Goal: Navigation & Orientation: Find specific page/section

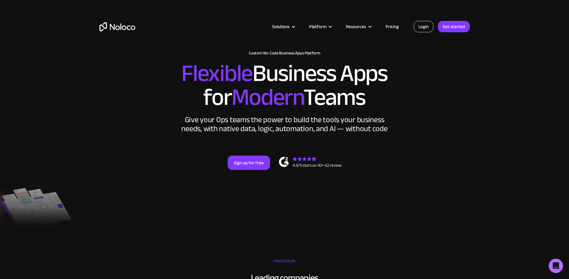
click at [427, 26] on link "Login" at bounding box center [424, 26] width 20 height 11
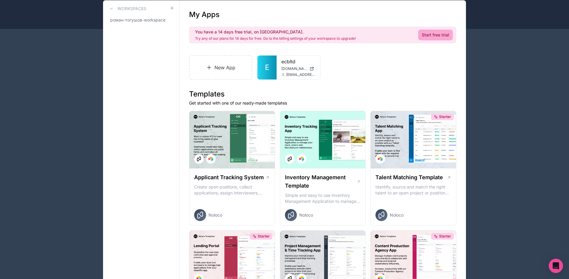
scroll to position [52, 0]
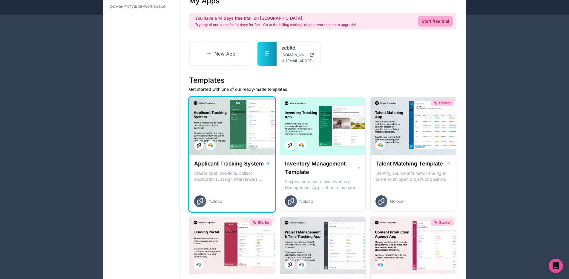
click at [237, 120] on div at bounding box center [231, 125] width 85 height 57
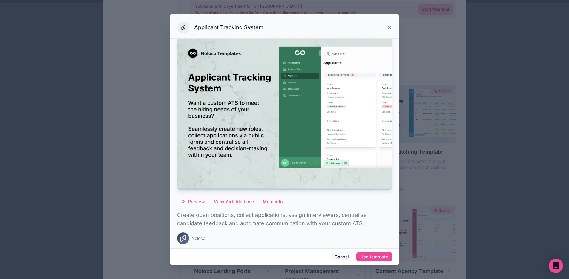
scroll to position [50, 0]
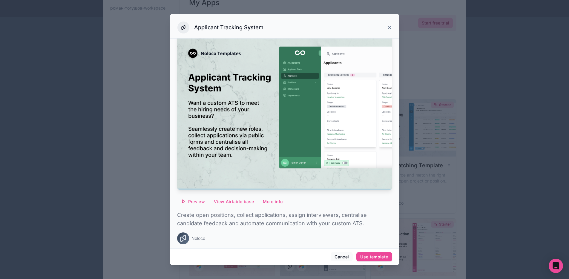
click at [507, 93] on div at bounding box center [284, 139] width 569 height 279
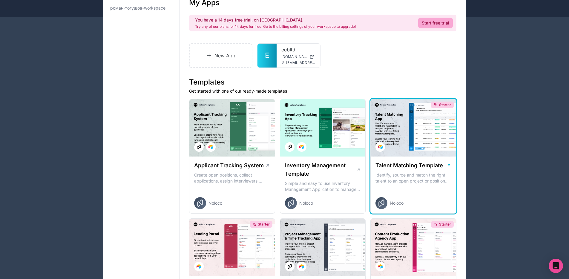
click at [428, 129] on div "Starter" at bounding box center [413, 127] width 85 height 57
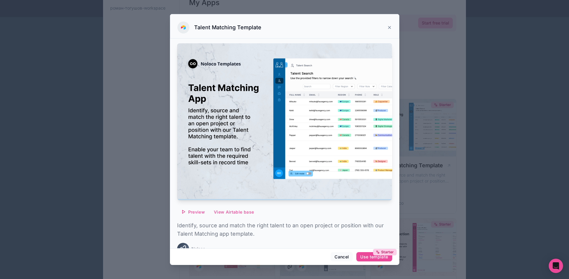
click at [390, 28] on icon at bounding box center [389, 27] width 5 height 5
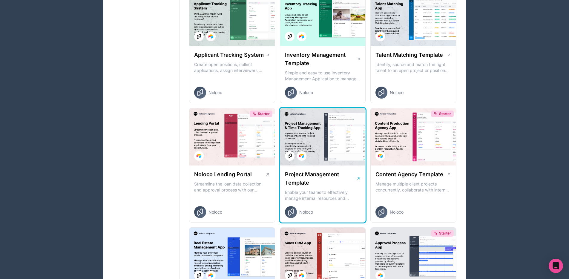
scroll to position [168, 0]
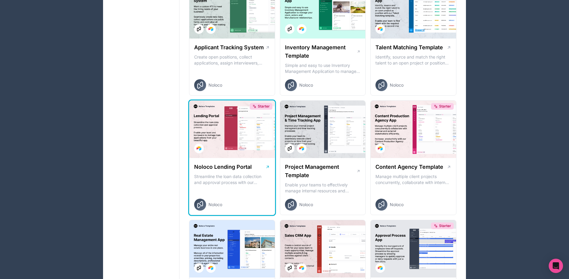
click at [222, 137] on div "Starter" at bounding box center [231, 129] width 85 height 57
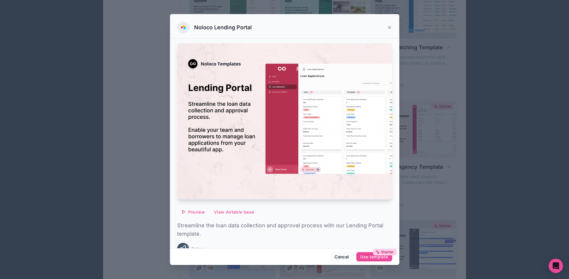
click at [389, 27] on icon at bounding box center [389, 27] width 2 height 2
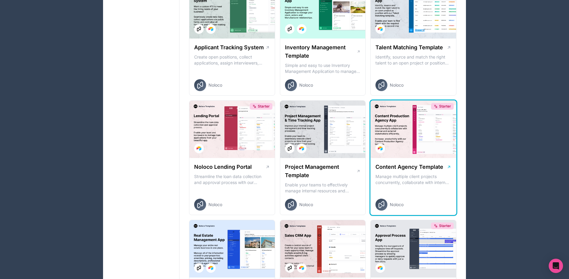
click at [416, 129] on div "Starter" at bounding box center [413, 129] width 85 height 57
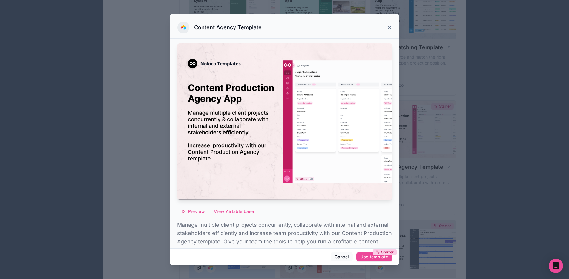
click at [386, 26] on div "Content Agency Template" at bounding box center [284, 28] width 214 height 12
click at [391, 25] on icon at bounding box center [389, 27] width 5 height 5
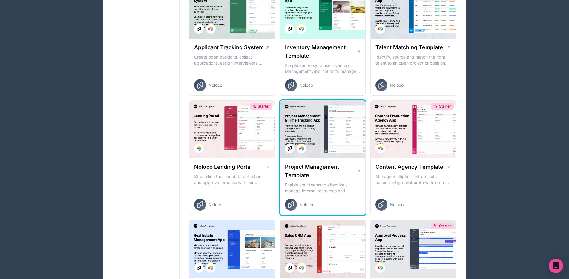
click at [332, 122] on div at bounding box center [322, 129] width 85 height 57
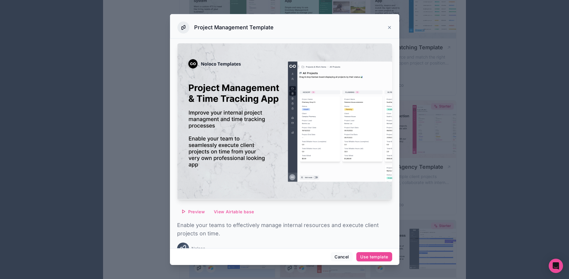
click at [389, 28] on icon at bounding box center [389, 27] width 5 height 5
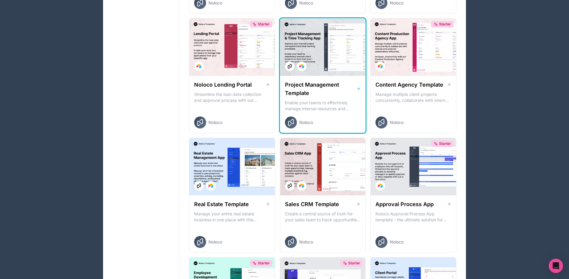
scroll to position [281, 0]
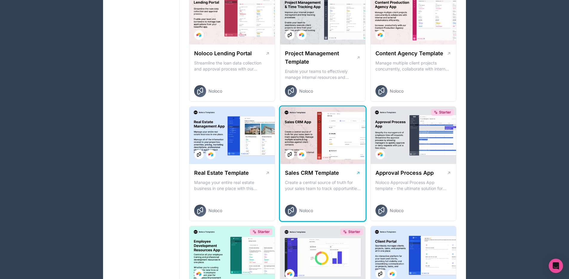
click at [312, 139] on div at bounding box center [322, 135] width 85 height 57
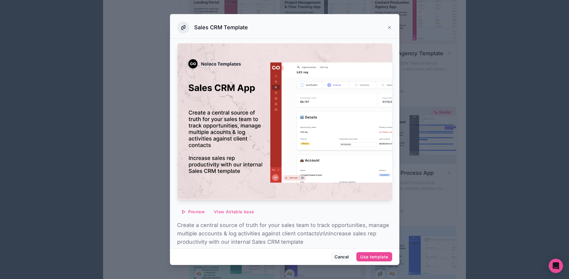
click at [437, 114] on div at bounding box center [284, 139] width 569 height 279
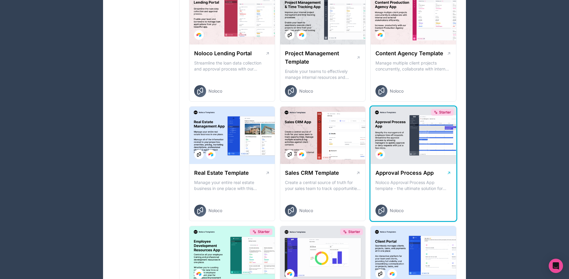
click at [427, 127] on div "Starter" at bounding box center [413, 135] width 85 height 57
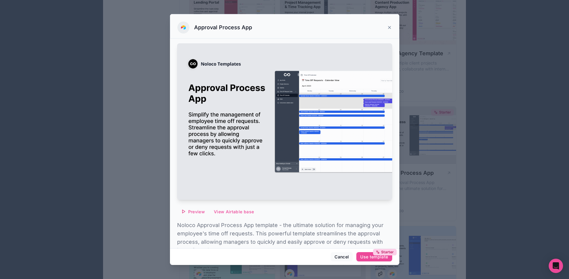
scroll to position [1, 0]
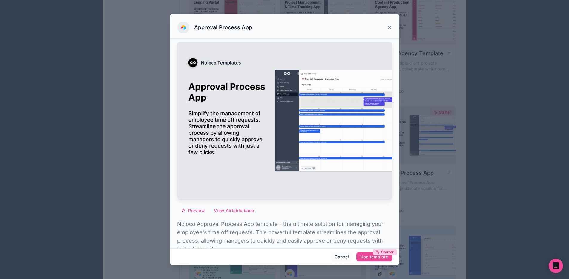
click at [388, 30] on div "Approval Process App" at bounding box center [284, 28] width 214 height 12
click at [389, 30] on div "Approval Process App" at bounding box center [284, 28] width 214 height 12
click at [390, 27] on icon at bounding box center [389, 27] width 2 height 2
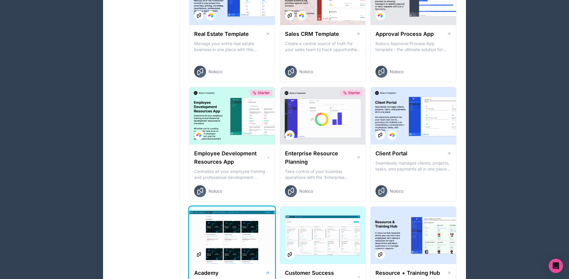
scroll to position [478, 0]
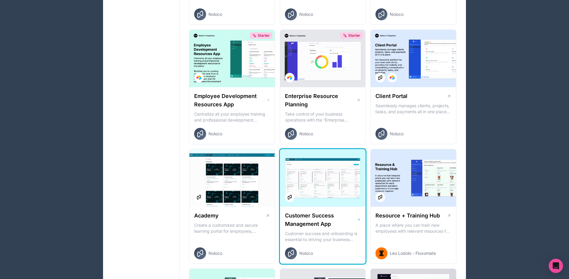
click at [310, 165] on div at bounding box center [322, 177] width 85 height 57
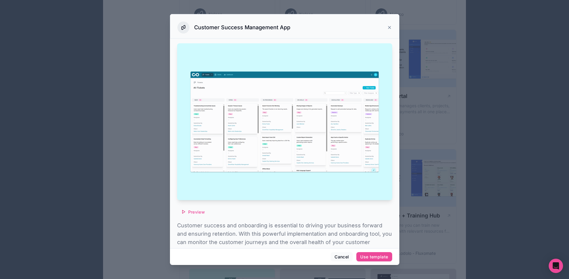
click at [422, 145] on div at bounding box center [284, 139] width 569 height 279
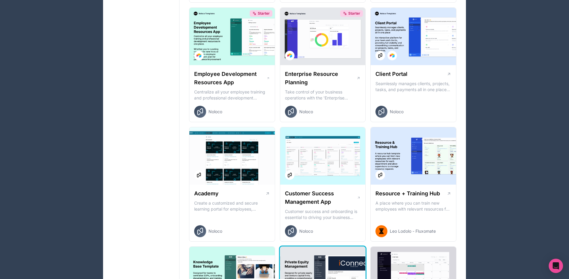
scroll to position [660, 0]
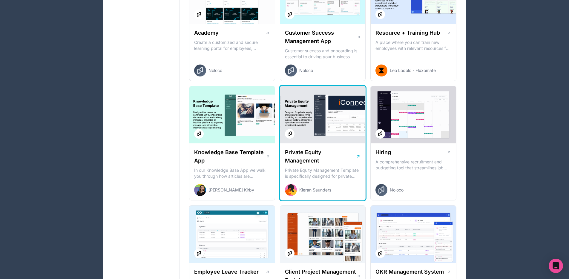
click at [310, 108] on div at bounding box center [322, 114] width 85 height 57
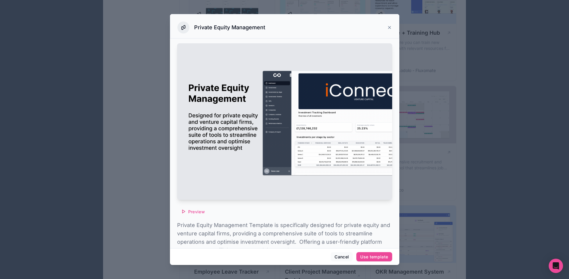
click at [415, 131] on div at bounding box center [284, 139] width 569 height 279
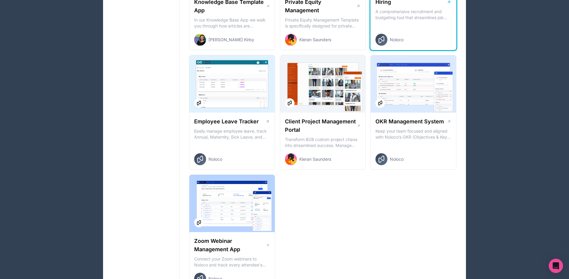
scroll to position [821, 0]
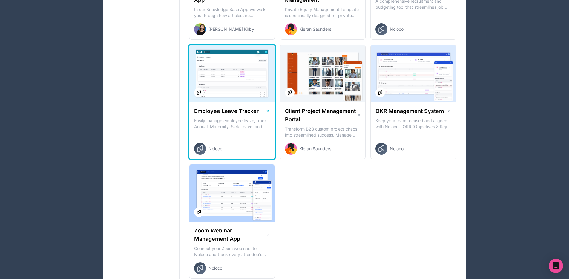
click at [208, 87] on div at bounding box center [231, 73] width 85 height 57
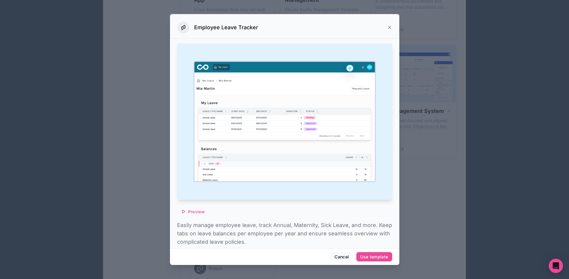
click at [464, 107] on div at bounding box center [284, 139] width 569 height 279
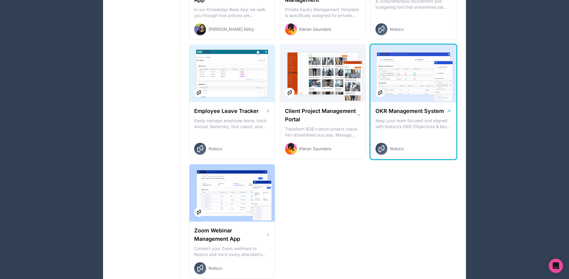
click at [401, 92] on div at bounding box center [413, 73] width 85 height 57
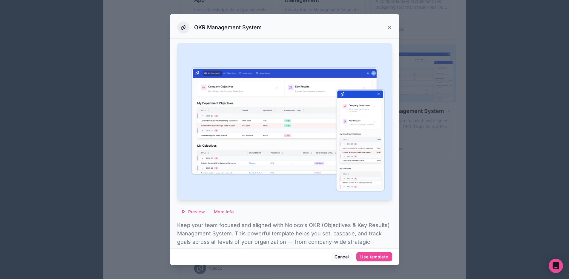
click at [426, 99] on div at bounding box center [284, 139] width 569 height 279
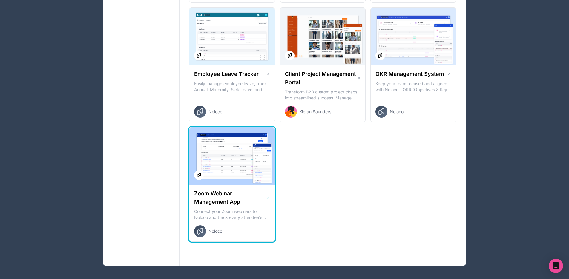
scroll to position [859, 0]
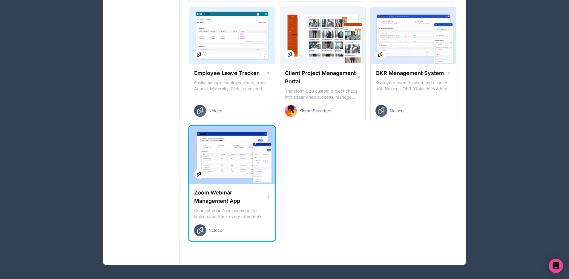
click at [237, 149] on div at bounding box center [231, 154] width 85 height 57
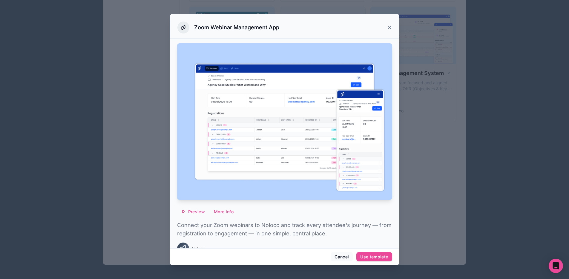
click at [436, 133] on div at bounding box center [284, 139] width 569 height 279
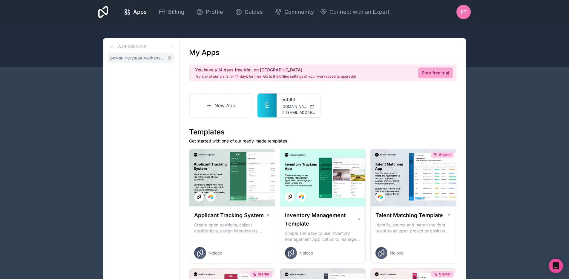
click at [134, 57] on span "роман-тогушов-workspace" at bounding box center [137, 58] width 55 height 6
click at [171, 11] on span "Billing" at bounding box center [176, 12] width 16 height 8
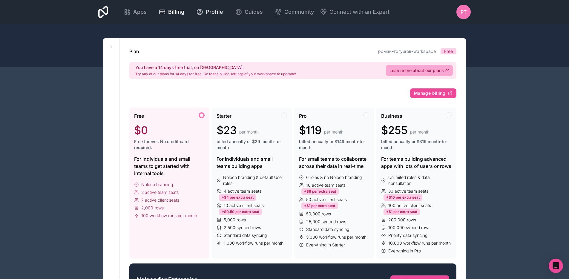
click at [212, 12] on span "Profile" at bounding box center [214, 12] width 17 height 8
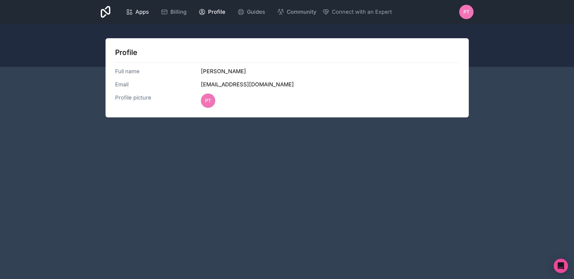
click at [142, 10] on span "Apps" at bounding box center [141, 12] width 13 height 8
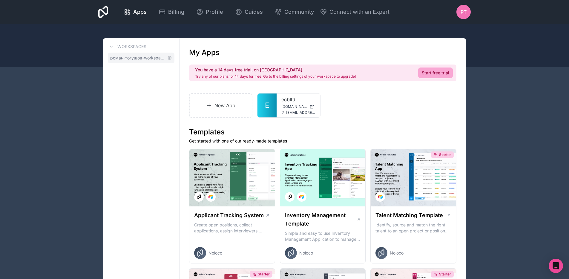
drag, startPoint x: 129, startPoint y: 56, endPoint x: 152, endPoint y: 57, distance: 22.5
click at [129, 56] on span "роман-тогушов-workspace" at bounding box center [137, 58] width 55 height 6
click at [170, 59] on icon at bounding box center [169, 57] width 1 height 1
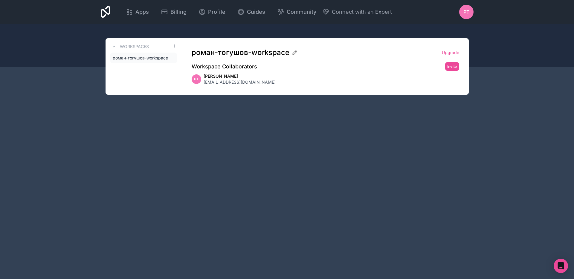
click at [305, 84] on div "РТ Роман Тогушов roman.togushov@ecbltd.bz" at bounding box center [324, 79] width 267 height 12
click at [133, 12] on div "Apps" at bounding box center [137, 12] width 23 height 8
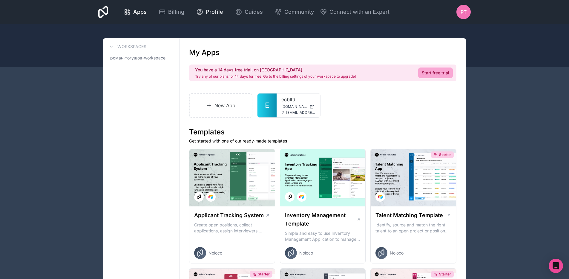
click at [220, 8] on span "Profile" at bounding box center [214, 12] width 17 height 8
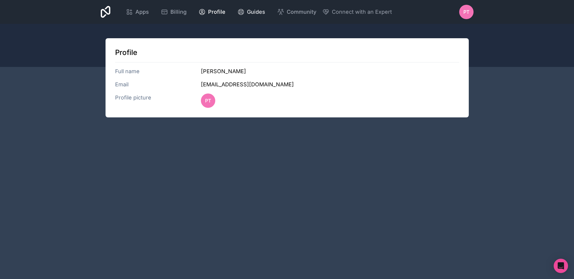
click at [245, 10] on div "Guides" at bounding box center [251, 12] width 28 height 8
click at [465, 14] on span "РТ" at bounding box center [466, 11] width 6 height 7
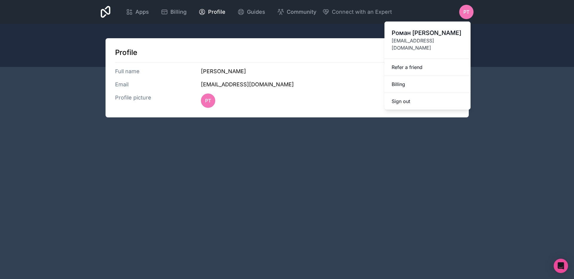
click at [132, 41] on div "Profile Full name Роман Тогушов Email roman.togushov@ecbltd.bz Profile picture …" at bounding box center [286, 77] width 363 height 79
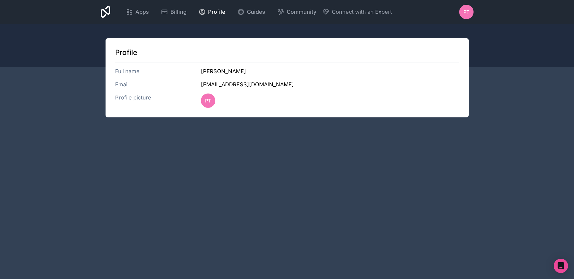
click at [132, 19] on div "Apps Billing Profile Guides Community Connect with an Expert РТ Billing Profile…" at bounding box center [287, 12] width 382 height 24
click at [135, 15] on span "Apps" at bounding box center [141, 12] width 13 height 8
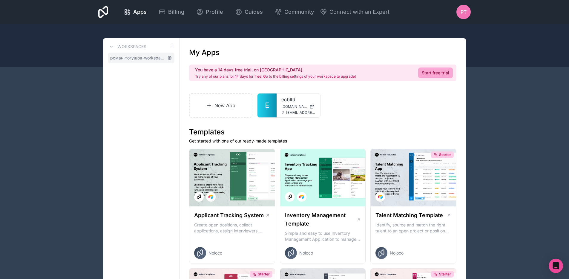
click at [171, 58] on icon at bounding box center [169, 58] width 5 height 5
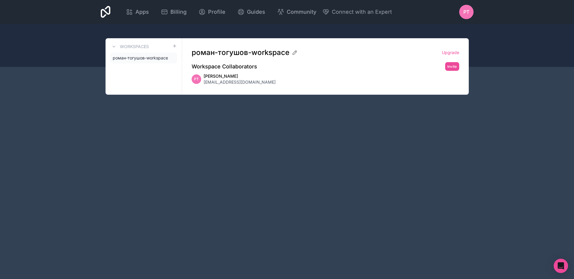
click at [105, 8] on icon at bounding box center [106, 12] width 10 height 12
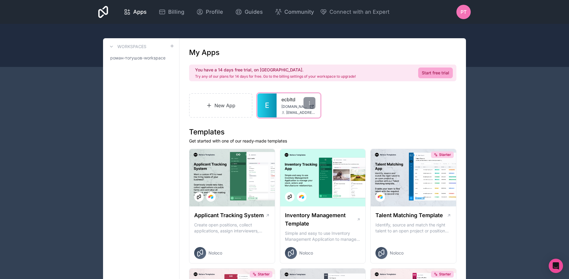
click at [274, 106] on link "E" at bounding box center [266, 105] width 19 height 24
